Goal: Navigation & Orientation: Find specific page/section

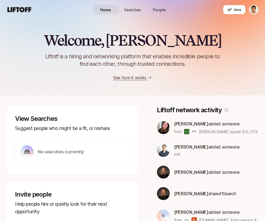
click at [158, 10] on span "People" at bounding box center [159, 10] width 13 height 6
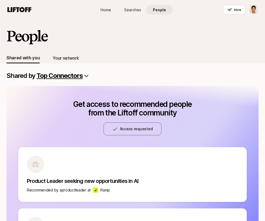
click at [73, 62] on div "Your network" at bounding box center [66, 58] width 26 height 11
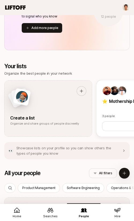
scroll to position [524, 0]
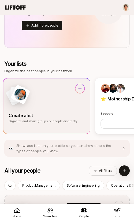
drag, startPoint x: 107, startPoint y: 107, endPoint x: 19, endPoint y: 103, distance: 87.4
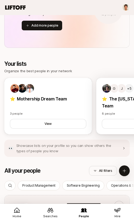
drag, startPoint x: 20, startPoint y: 103, endPoint x: 117, endPoint y: 115, distance: 97.8
click at [88, 109] on div "⭐ Mothership Dream Team 3 people View" at bounding box center [48, 106] width 88 height 56
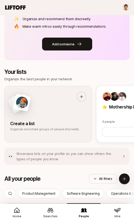
scroll to position [63, 0]
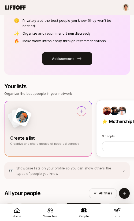
drag, startPoint x: 99, startPoint y: 126, endPoint x: 2, endPoint y: 116, distance: 98.3
click at [4, 116] on div "Create a list Organize and share groups of people discreetly ⭐ Mothership Dream…" at bounding box center [66, 128] width 125 height 56
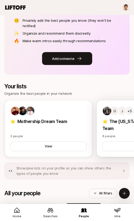
drag, startPoint x: 32, startPoint y: 123, endPoint x: 127, endPoint y: 114, distance: 95.5
click at [127, 114] on div "Create a list Organize and share groups of people discreetly ⭐ Mothership Dream…" at bounding box center [66, 128] width 125 height 56
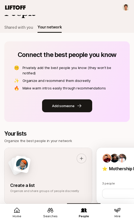
scroll to position [0, 0]
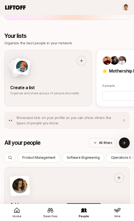
scroll to position [560, 0]
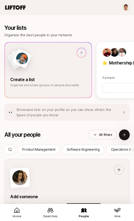
drag, startPoint x: 110, startPoint y: 73, endPoint x: 19, endPoint y: 61, distance: 91.1
click at [19, 61] on div "Create a list Organize and share groups of people discreetly ⭐ Mothership Dream…" at bounding box center [66, 70] width 125 height 56
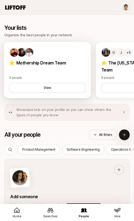
drag, startPoint x: 96, startPoint y: 74, endPoint x: 17, endPoint y: 67, distance: 79.1
click at [17, 67] on div "Create a list Organize and share groups of people discreetly ⭐ Mothership Dream…" at bounding box center [66, 70] width 125 height 56
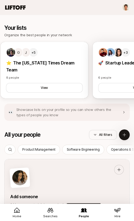
drag, startPoint x: 23, startPoint y: 66, endPoint x: 124, endPoint y: 77, distance: 102.0
click at [88, 72] on div "G J +5 ⭐ The New York Times Dream Team 8 people View" at bounding box center [45, 70] width 88 height 56
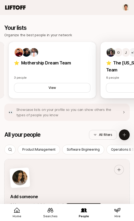
drag, startPoint x: 23, startPoint y: 66, endPoint x: 126, endPoint y: 83, distance: 104.7
click at [96, 77] on div "⭐ Mothership Dream Team 3 people View" at bounding box center [52, 70] width 88 height 56
